Goal: Book appointment/travel/reservation

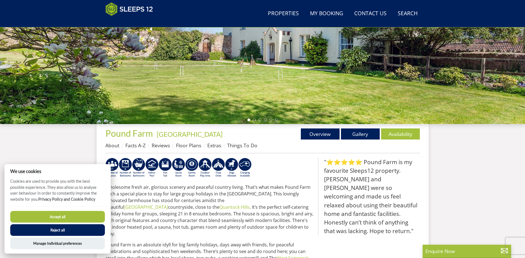
scroll to position [116, 0]
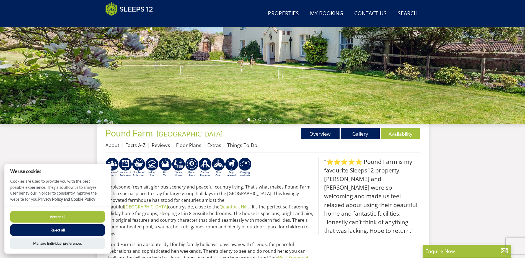
click at [364, 130] on link "Gallery" at bounding box center [360, 133] width 39 height 11
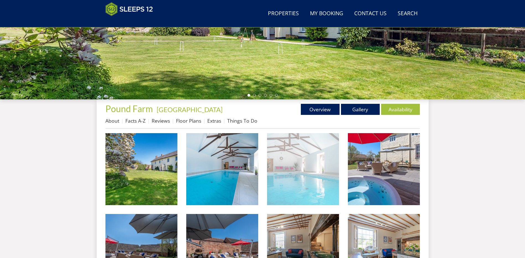
scroll to position [149, 0]
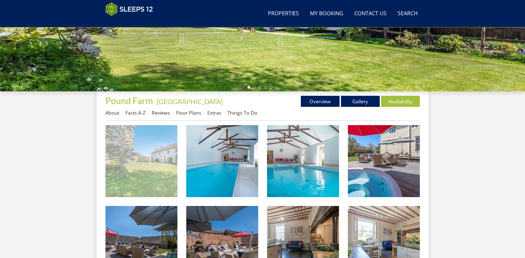
click at [165, 171] on img at bounding box center [141, 161] width 72 height 72
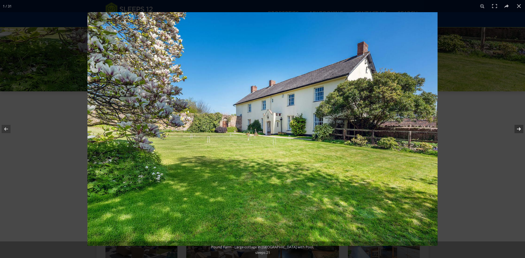
click at [517, 128] on button at bounding box center [515, 129] width 19 height 28
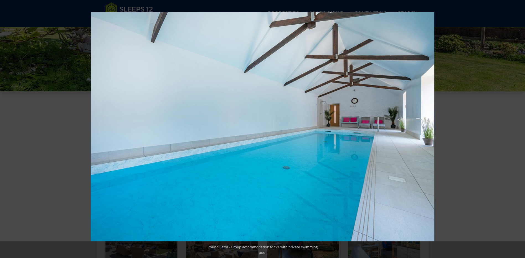
click at [517, 128] on button at bounding box center [515, 129] width 19 height 28
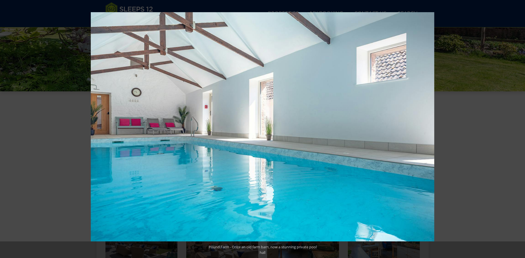
click at [517, 128] on button at bounding box center [515, 129] width 19 height 28
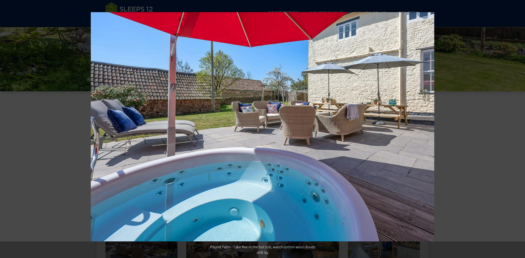
click at [517, 128] on button at bounding box center [515, 129] width 19 height 28
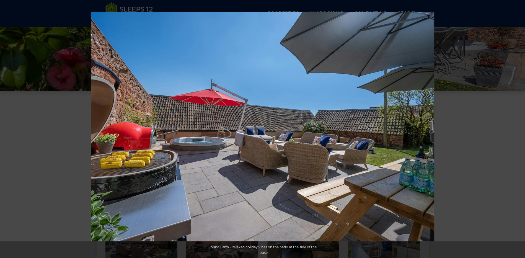
click at [517, 128] on button at bounding box center [515, 129] width 19 height 28
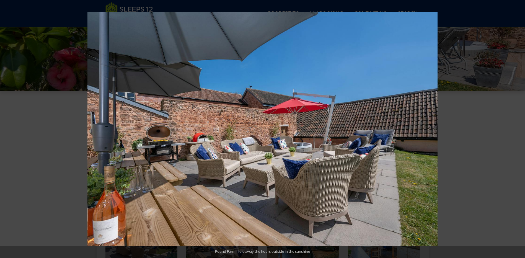
click at [517, 128] on button at bounding box center [515, 129] width 19 height 28
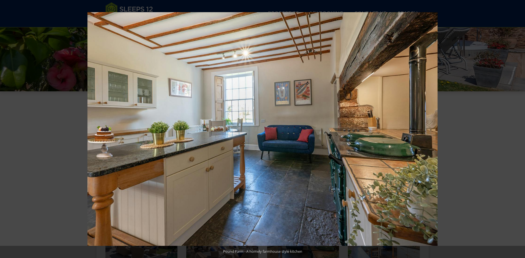
click at [517, 128] on button at bounding box center [515, 129] width 19 height 28
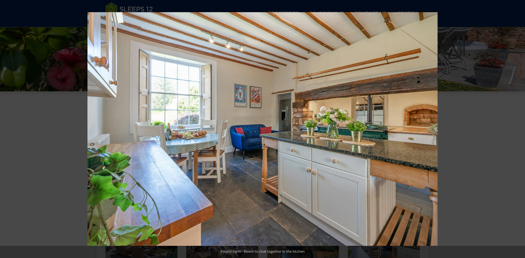
click at [517, 128] on button at bounding box center [515, 129] width 19 height 28
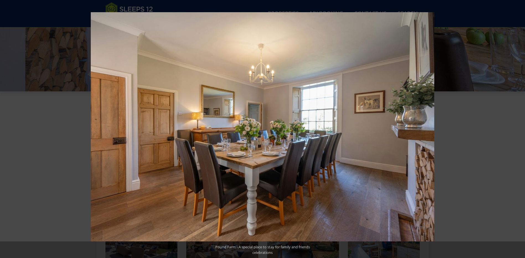
click at [517, 128] on button at bounding box center [515, 129] width 19 height 28
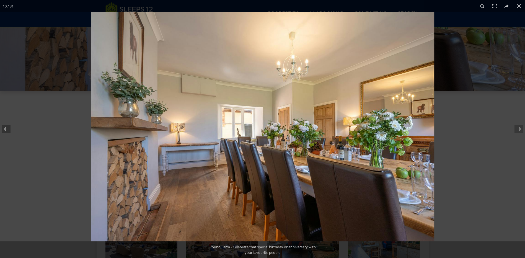
click at [3, 125] on button at bounding box center [9, 129] width 19 height 28
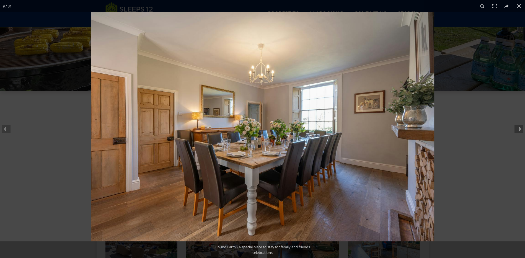
click at [520, 128] on button at bounding box center [515, 129] width 19 height 28
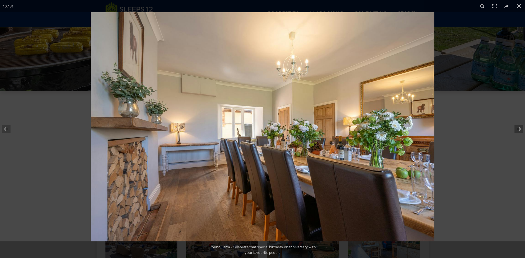
click at [520, 128] on button at bounding box center [515, 129] width 19 height 28
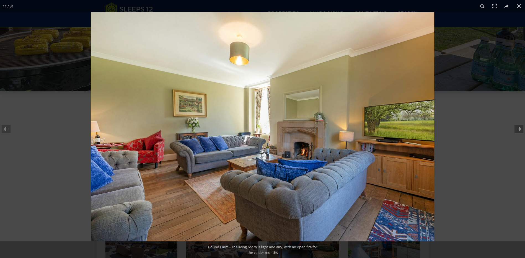
click at [520, 128] on button at bounding box center [515, 129] width 19 height 28
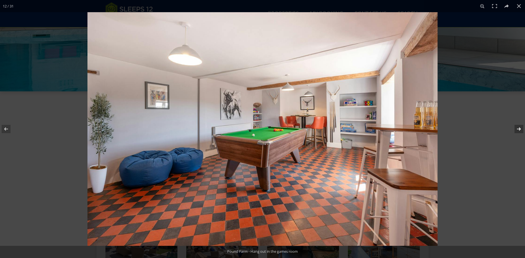
click at [520, 128] on button at bounding box center [515, 129] width 19 height 28
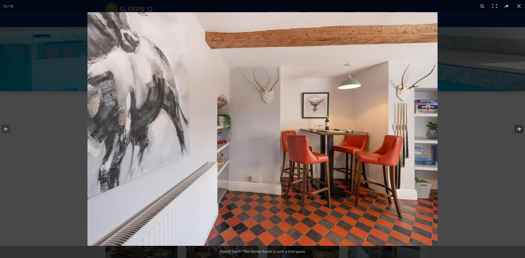
click at [520, 128] on button at bounding box center [515, 129] width 19 height 28
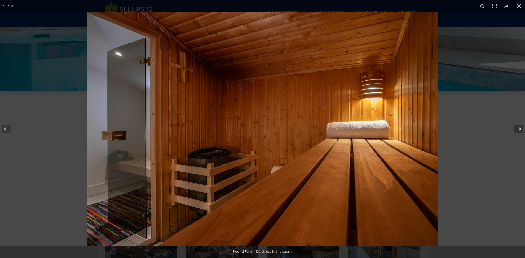
click at [520, 128] on button at bounding box center [515, 129] width 19 height 28
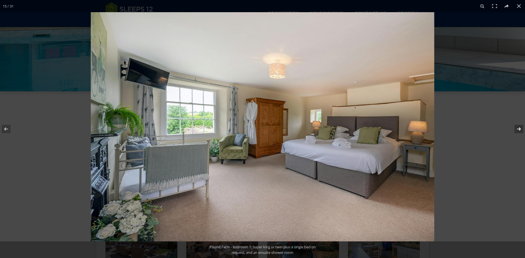
click at [520, 128] on button at bounding box center [515, 129] width 19 height 28
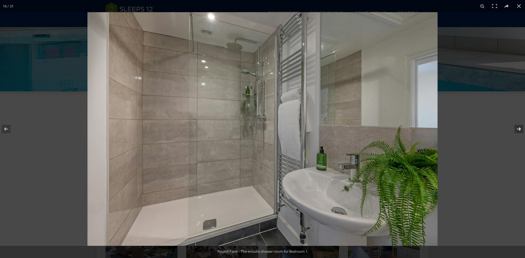
click at [520, 128] on button at bounding box center [515, 129] width 19 height 28
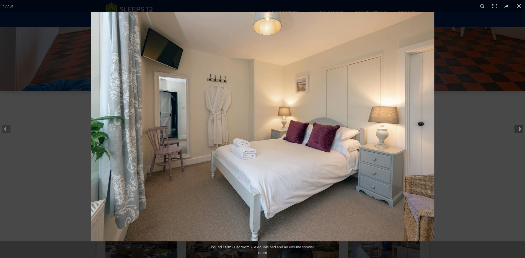
click at [520, 128] on button at bounding box center [515, 129] width 19 height 28
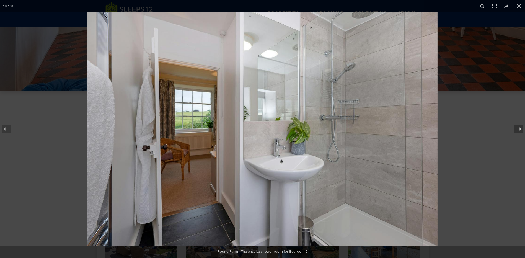
click at [520, 128] on button at bounding box center [515, 129] width 19 height 28
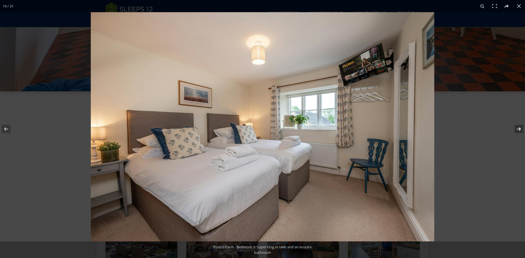
click at [520, 128] on button at bounding box center [515, 129] width 19 height 28
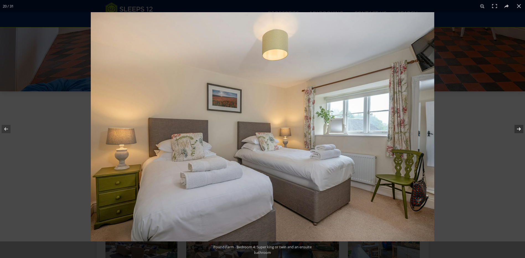
click at [520, 128] on button at bounding box center [515, 129] width 19 height 28
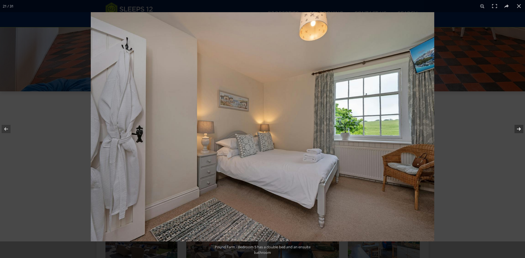
click at [520, 128] on button at bounding box center [515, 129] width 19 height 28
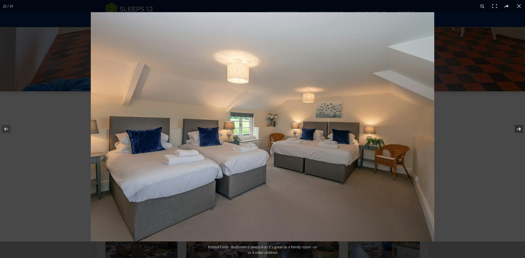
click at [520, 128] on button at bounding box center [515, 129] width 19 height 28
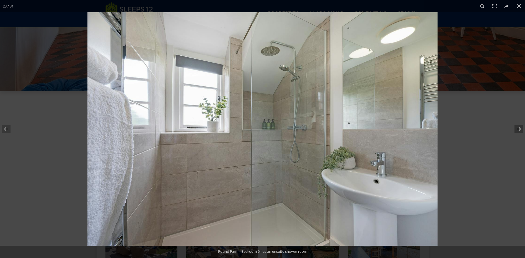
click at [520, 128] on button at bounding box center [515, 129] width 19 height 28
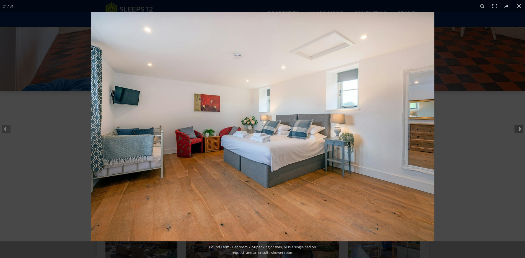
click at [520, 128] on button at bounding box center [515, 129] width 19 height 28
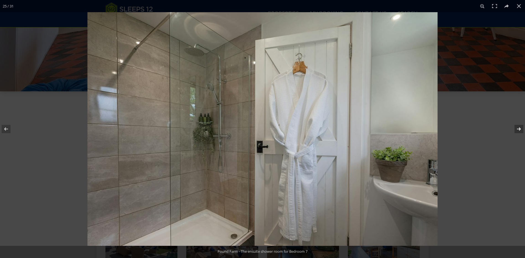
click at [520, 128] on button at bounding box center [515, 129] width 19 height 28
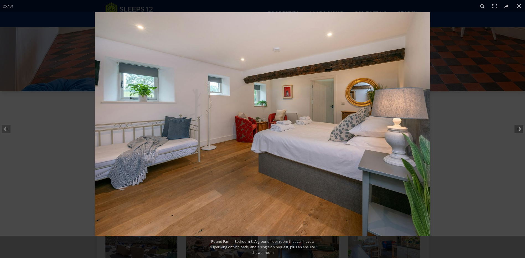
click at [520, 128] on button at bounding box center [515, 129] width 19 height 28
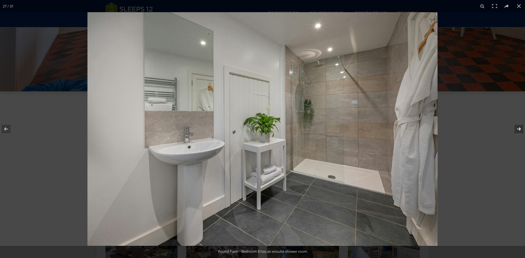
click at [520, 128] on button at bounding box center [515, 129] width 19 height 28
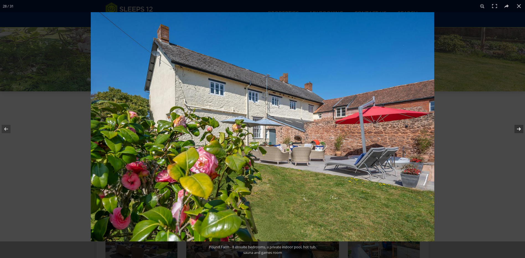
click at [520, 128] on button at bounding box center [515, 129] width 19 height 28
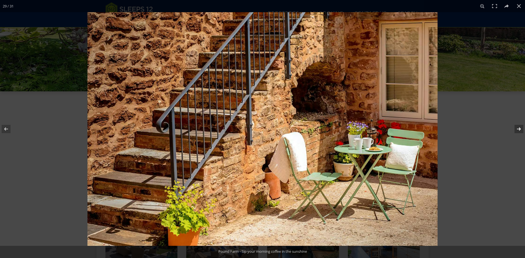
click at [520, 128] on button at bounding box center [515, 129] width 19 height 28
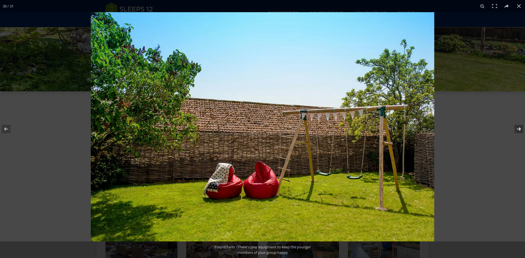
click at [520, 128] on button at bounding box center [515, 129] width 19 height 28
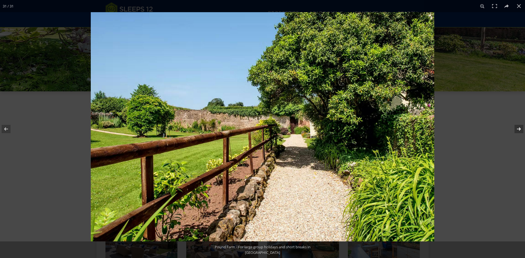
click at [520, 128] on button at bounding box center [515, 129] width 19 height 28
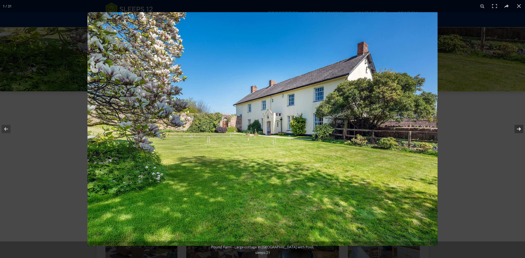
click at [520, 128] on button at bounding box center [515, 129] width 19 height 28
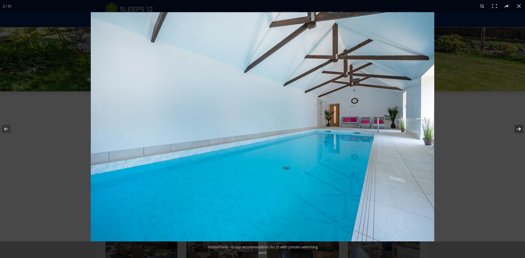
click at [520, 128] on button at bounding box center [515, 129] width 19 height 28
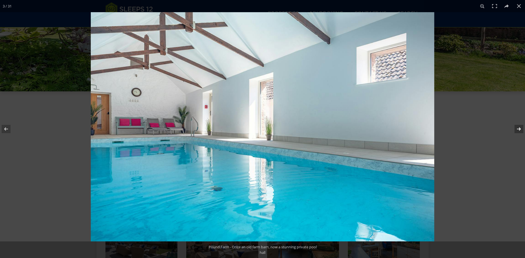
click at [520, 128] on button at bounding box center [515, 129] width 19 height 28
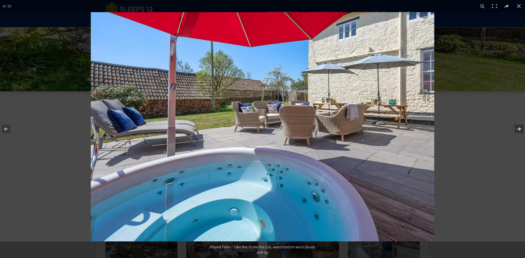
click at [520, 128] on button at bounding box center [515, 129] width 19 height 28
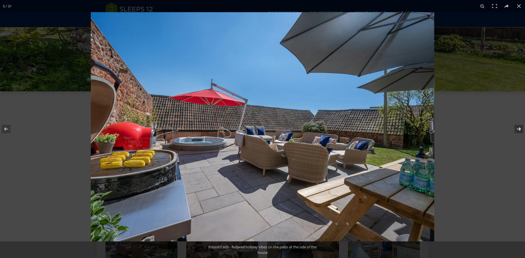
click at [520, 128] on button at bounding box center [515, 129] width 19 height 28
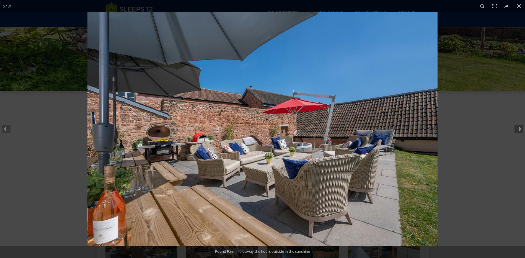
click at [520, 128] on button at bounding box center [515, 129] width 19 height 28
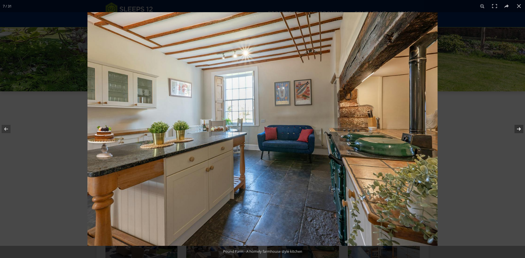
click at [520, 128] on button at bounding box center [515, 129] width 19 height 28
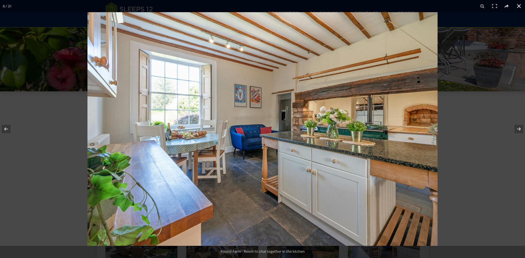
click at [487, 42] on div at bounding box center [349, 141] width 525 height 258
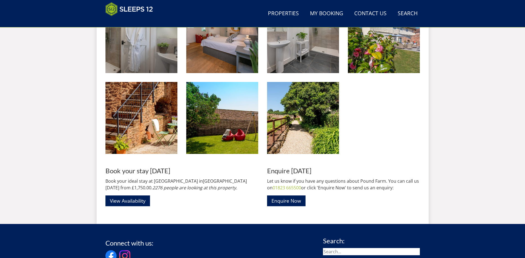
scroll to position [849, 0]
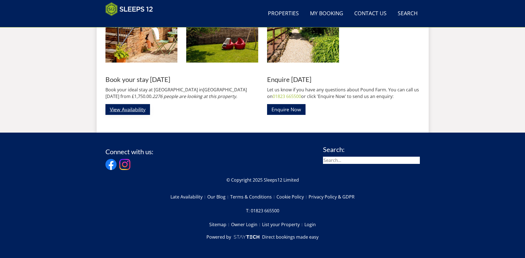
click at [120, 112] on link "View Availability" at bounding box center [127, 109] width 45 height 11
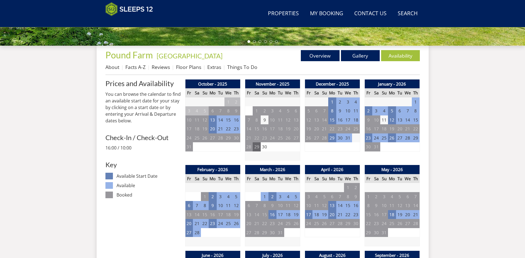
scroll to position [204, 0]
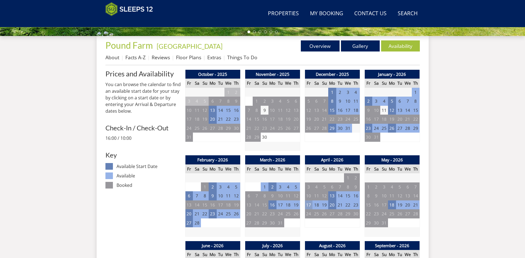
click at [307, 204] on td "17" at bounding box center [309, 204] width 8 height 9
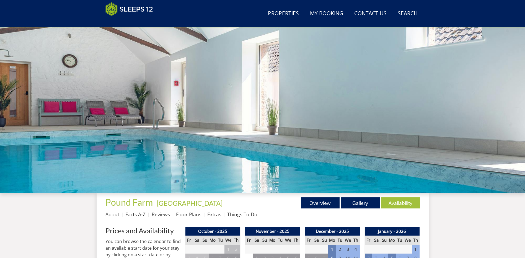
scroll to position [61, 0]
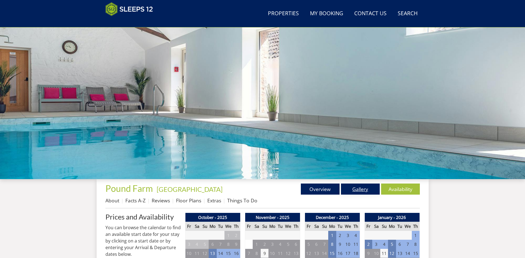
click at [367, 187] on link "Gallery" at bounding box center [360, 189] width 39 height 11
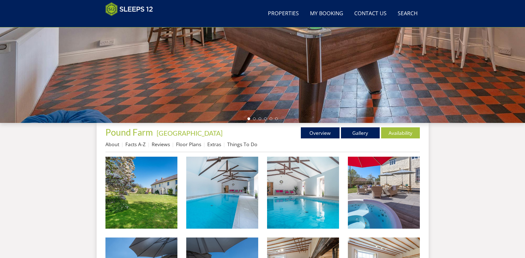
scroll to position [117, 0]
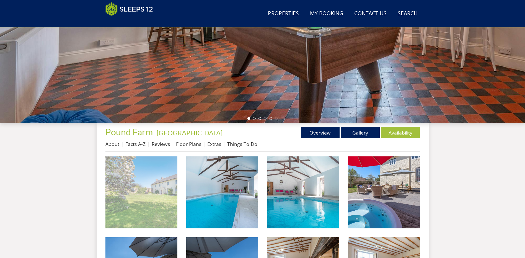
click at [156, 176] on img at bounding box center [141, 192] width 72 height 72
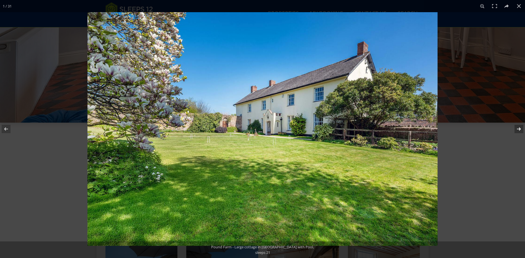
click at [517, 130] on button at bounding box center [515, 129] width 19 height 28
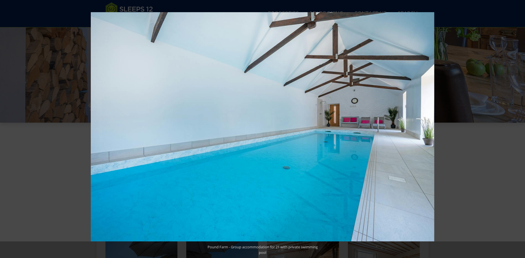
click at [517, 130] on button at bounding box center [515, 129] width 19 height 28
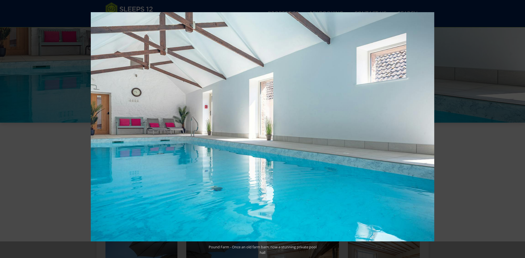
click at [517, 130] on button at bounding box center [515, 129] width 19 height 28
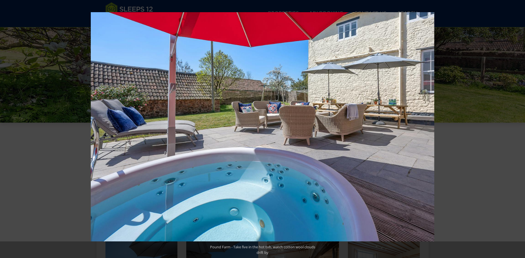
click at [517, 130] on button at bounding box center [515, 129] width 19 height 28
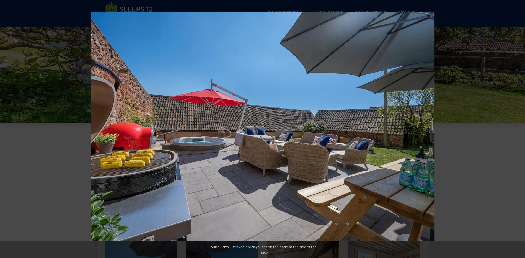
click at [517, 130] on button at bounding box center [515, 129] width 19 height 28
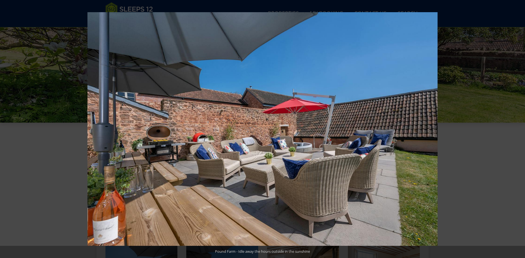
click at [517, 130] on button at bounding box center [515, 129] width 19 height 28
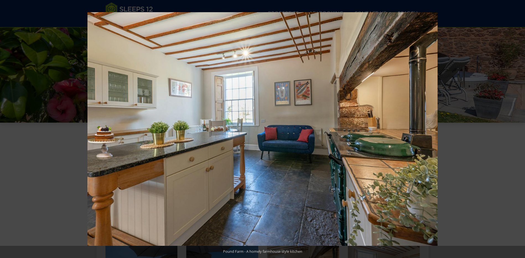
click at [517, 130] on button at bounding box center [515, 129] width 19 height 28
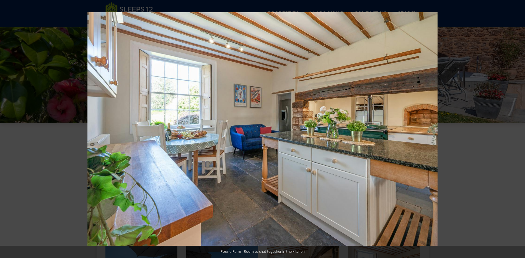
click at [517, 130] on button at bounding box center [515, 129] width 19 height 28
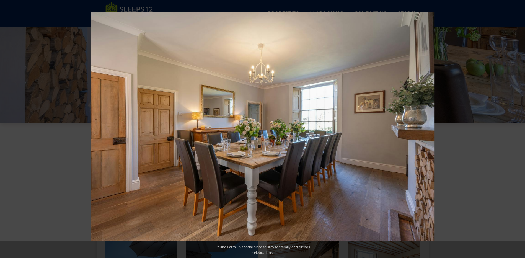
click at [517, 130] on button at bounding box center [515, 129] width 19 height 28
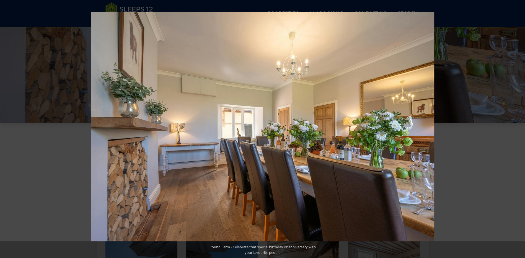
click at [517, 130] on button at bounding box center [515, 129] width 19 height 28
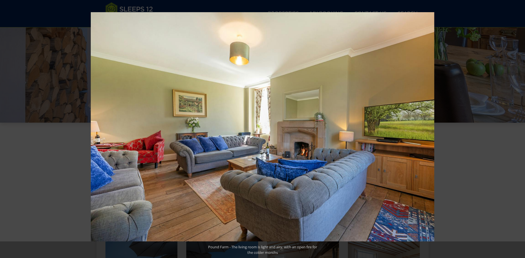
click at [517, 130] on button at bounding box center [515, 129] width 19 height 28
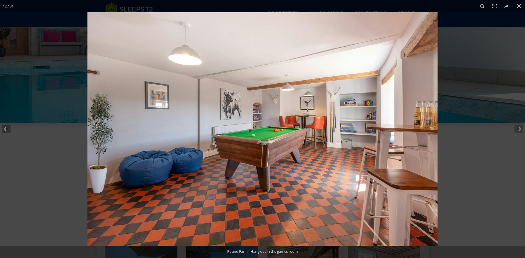
click at [4, 128] on button at bounding box center [9, 129] width 19 height 28
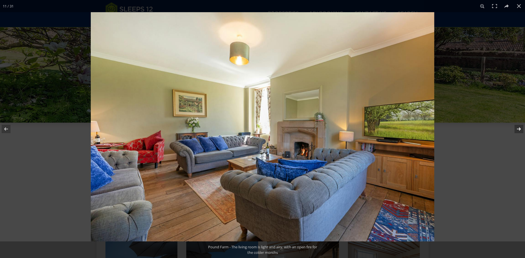
click at [518, 131] on button at bounding box center [515, 129] width 19 height 28
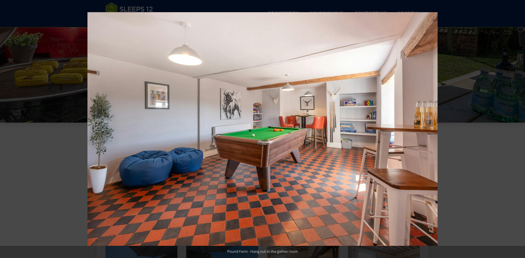
click at [518, 131] on button at bounding box center [515, 129] width 19 height 28
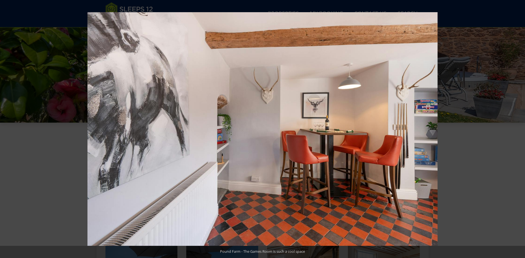
click at [518, 131] on button at bounding box center [515, 129] width 19 height 28
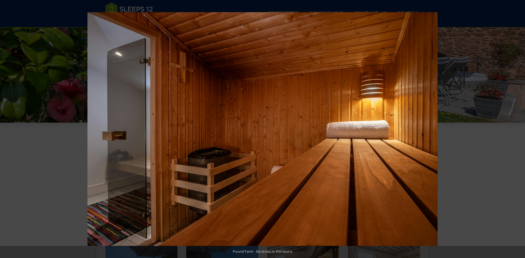
click at [518, 131] on button at bounding box center [515, 129] width 19 height 28
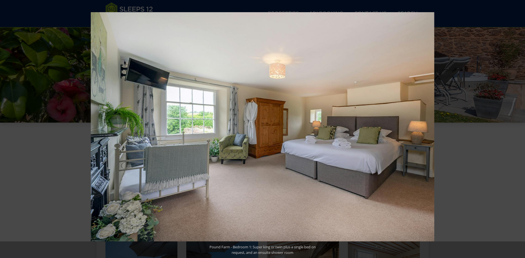
click at [518, 131] on button at bounding box center [515, 129] width 19 height 28
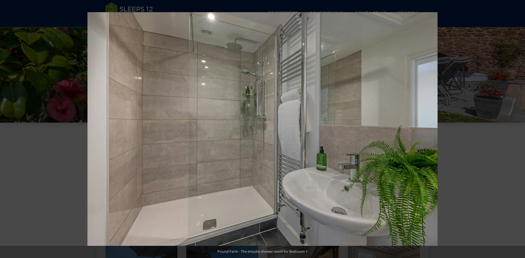
click at [518, 131] on button at bounding box center [515, 129] width 19 height 28
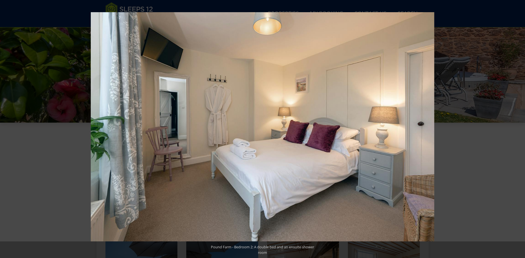
click at [518, 131] on button at bounding box center [515, 129] width 19 height 28
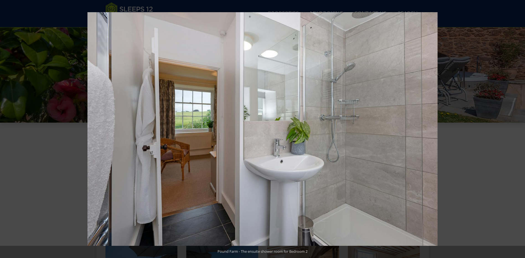
click at [518, 131] on button at bounding box center [515, 129] width 19 height 28
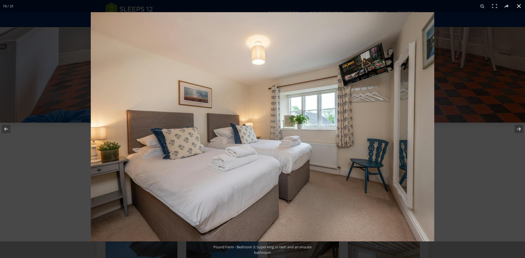
click at [520, 8] on button at bounding box center [519, 6] width 12 height 12
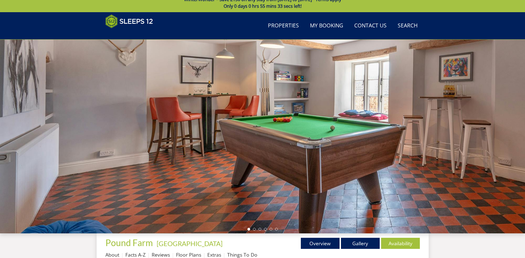
scroll to position [0, 0]
